Goal: Learn about a topic: Learn about a topic

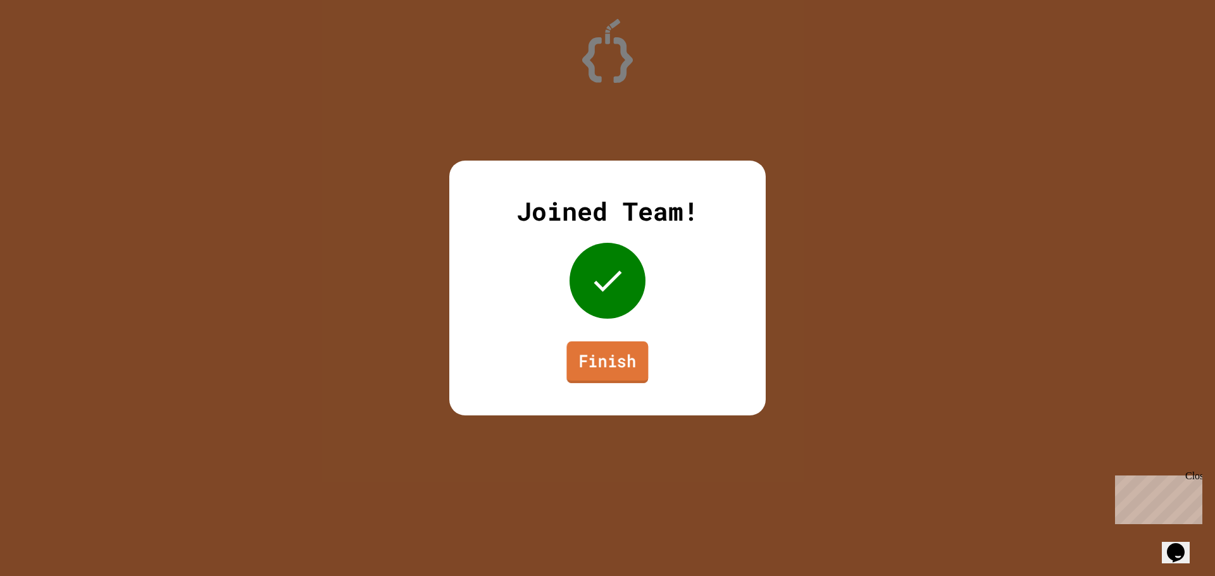
click at [636, 352] on link "Finish" at bounding box center [607, 363] width 82 height 42
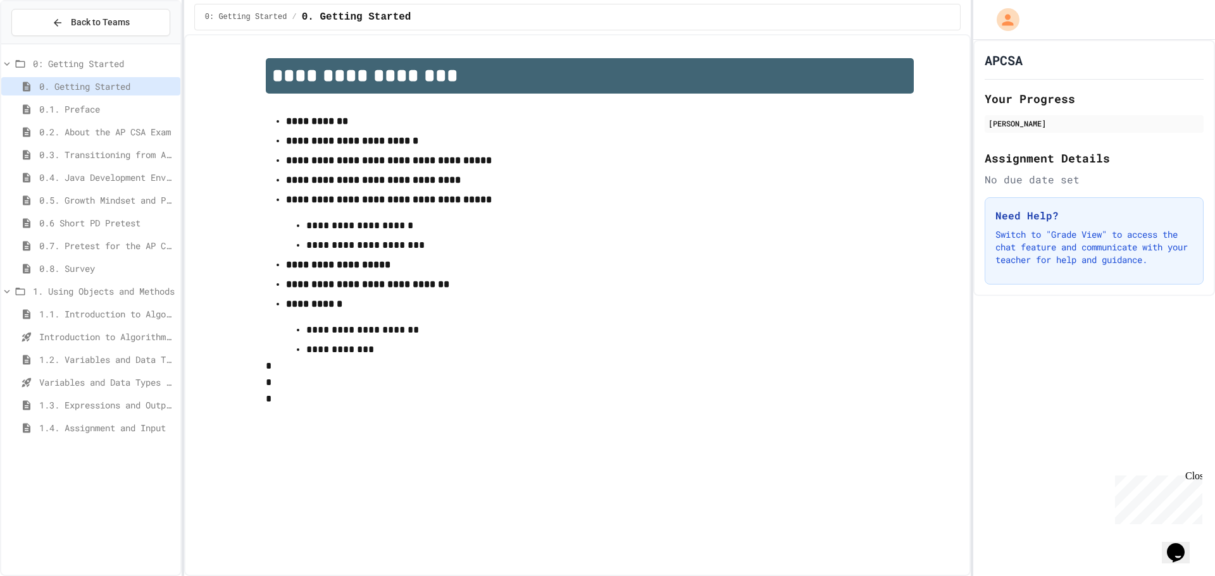
click at [124, 311] on span "1.1. Introduction to Algorithms, Programming, and Compilers" at bounding box center [107, 314] width 136 height 13
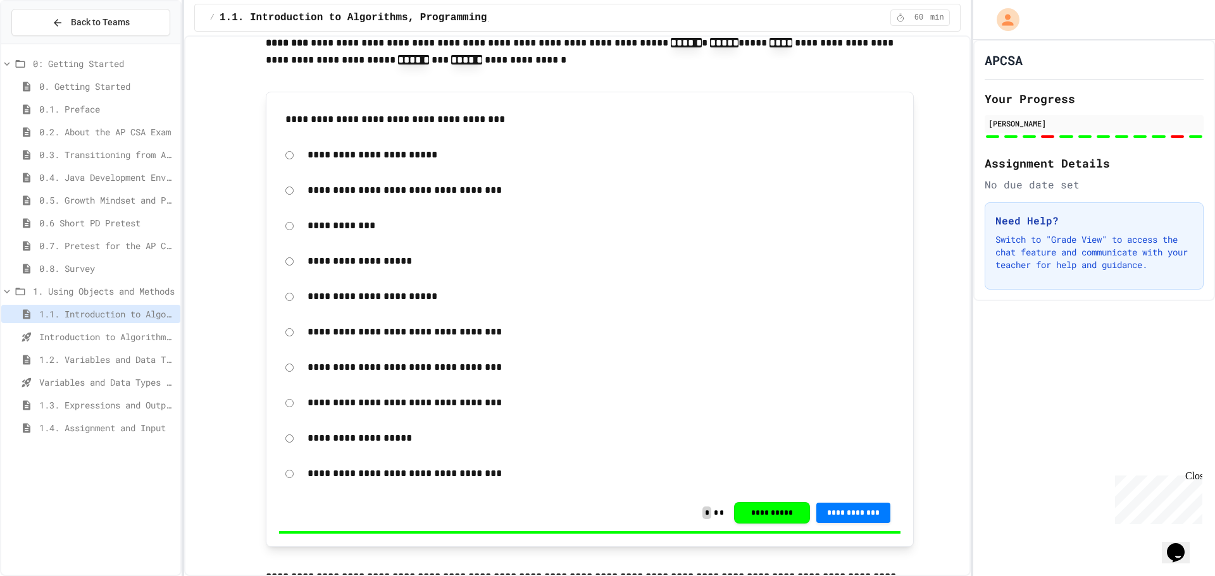
scroll to position [2595, 0]
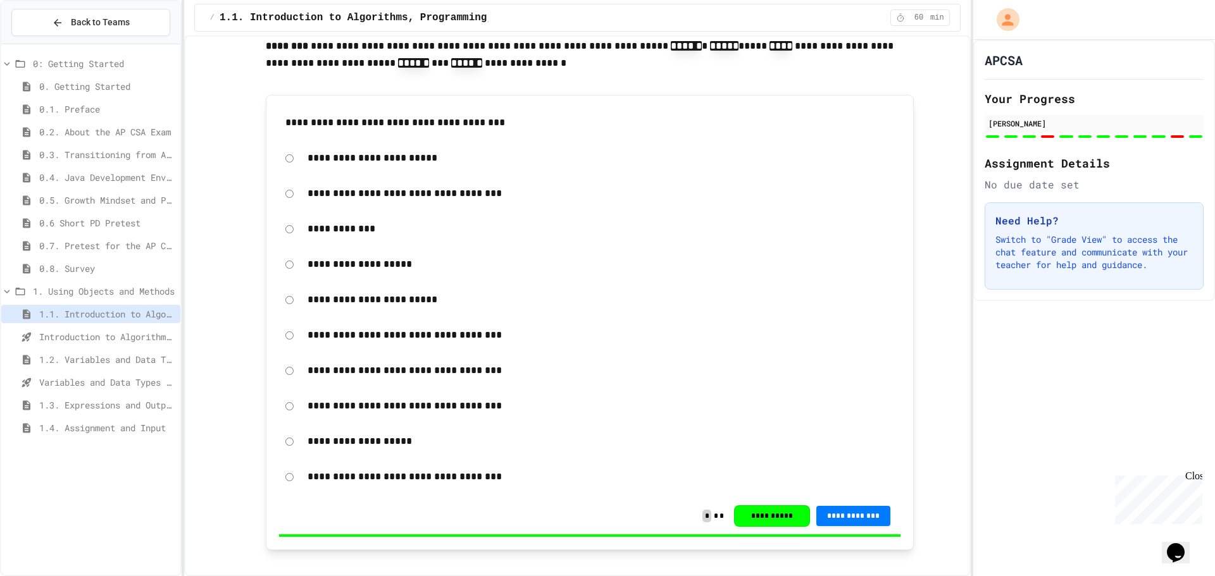
drag, startPoint x: 654, startPoint y: 347, endPoint x: 257, endPoint y: 160, distance: 438.5
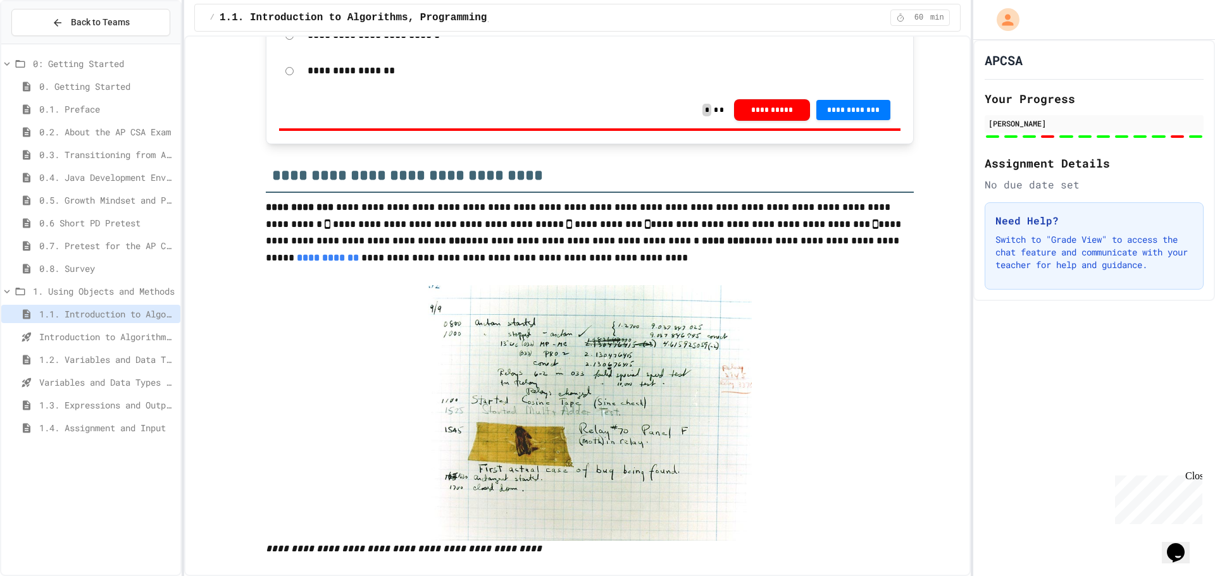
scroll to position [3544, 0]
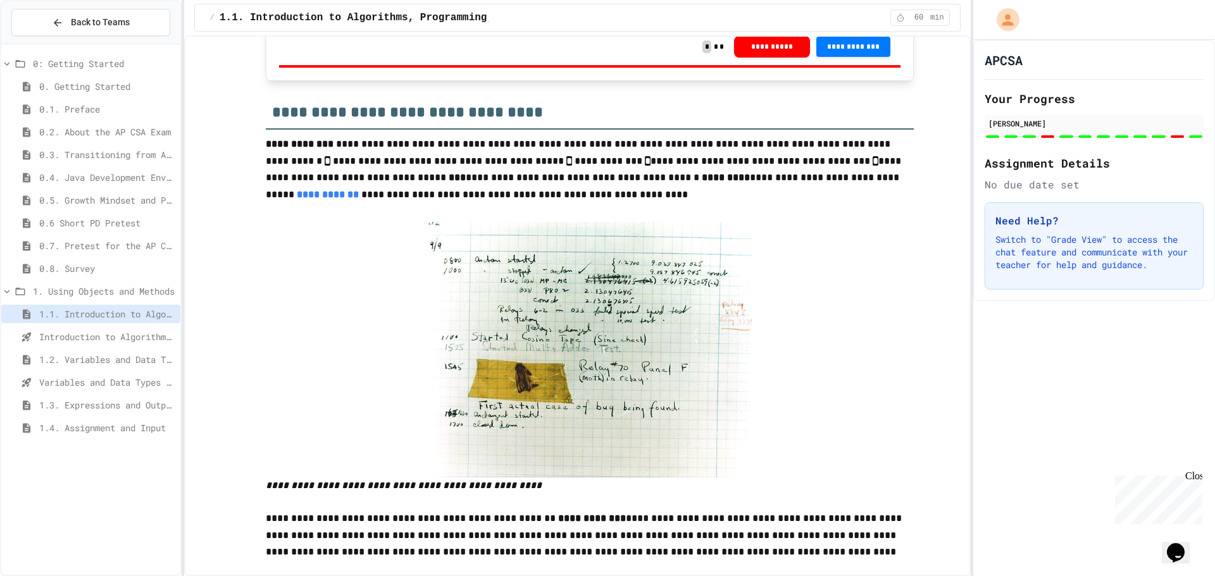
drag, startPoint x: 1019, startPoint y: 451, endPoint x: 871, endPoint y: 606, distance: 214.4
drag, startPoint x: 871, startPoint y: 606, endPoint x: 488, endPoint y: 273, distance: 507.8
click at [488, 206] on p "**********" at bounding box center [590, 171] width 648 height 70
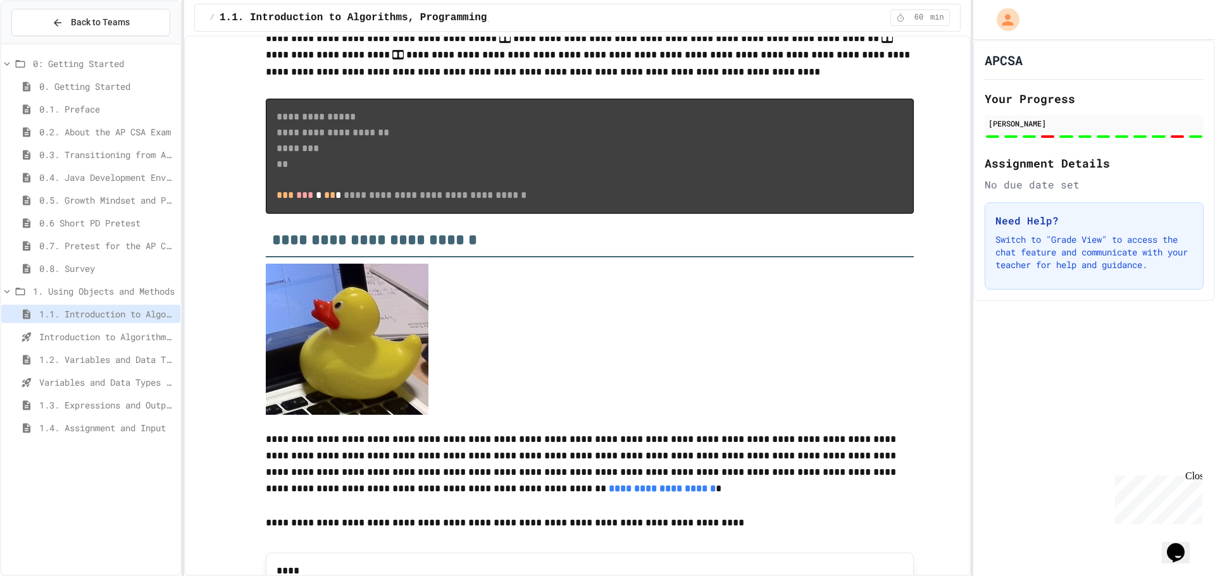
scroll to position [9176, 0]
